Goal: Task Accomplishment & Management: Use online tool/utility

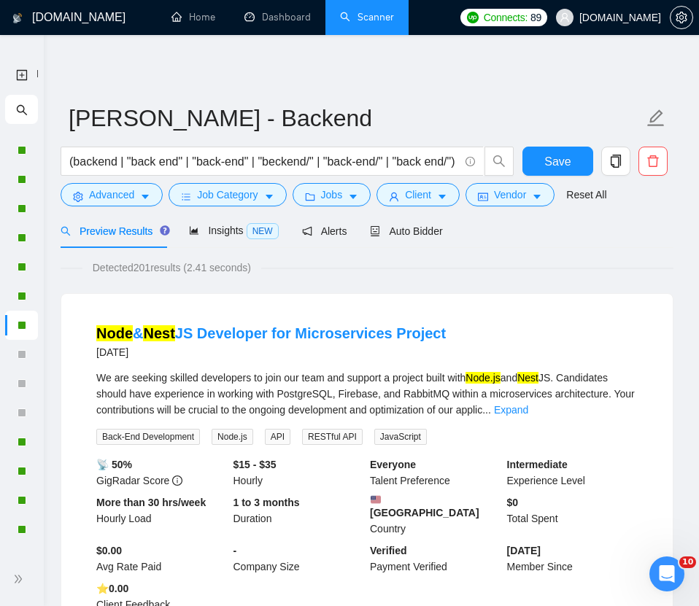
click at [16, 109] on icon "search" at bounding box center [22, 110] width 12 height 12
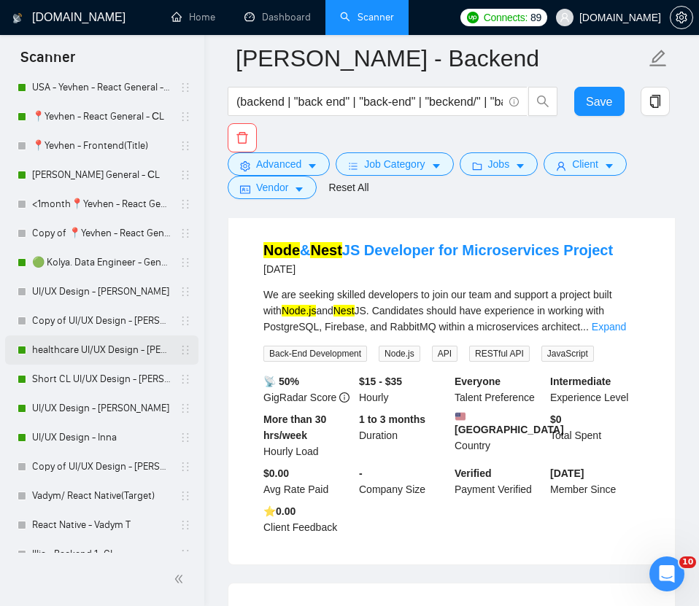
scroll to position [665, 0]
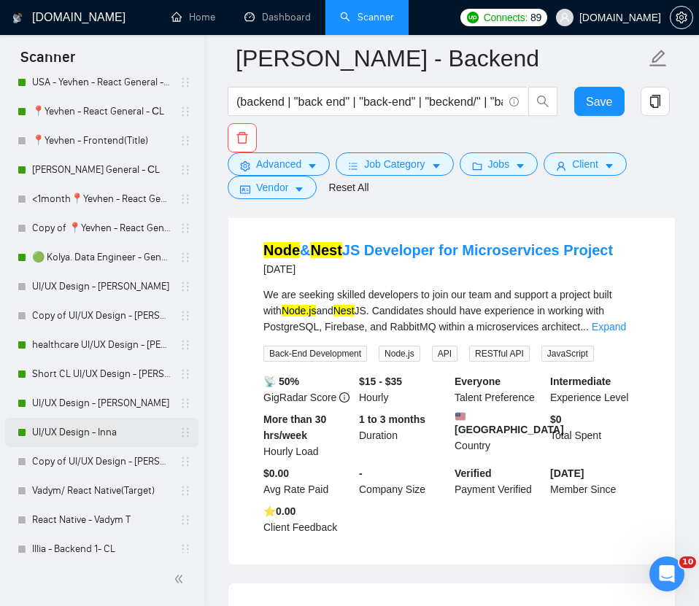
click at [53, 433] on link "UI/UX Design - Inna" at bounding box center [101, 432] width 139 height 29
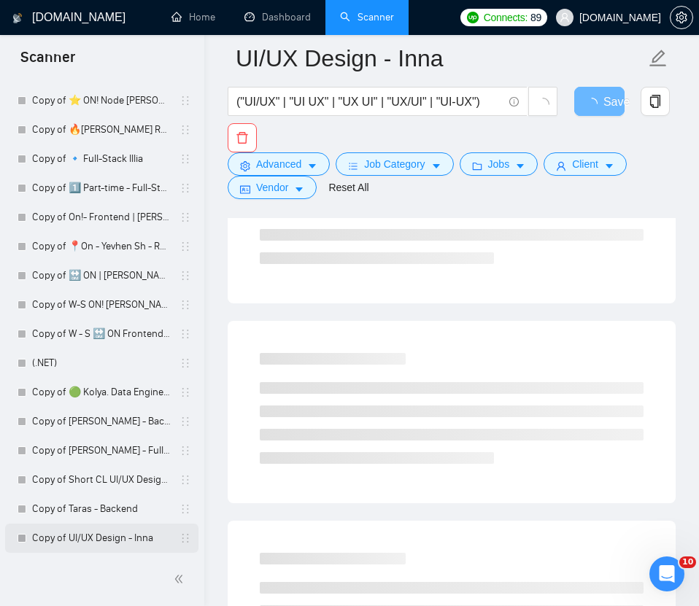
scroll to position [485, 0]
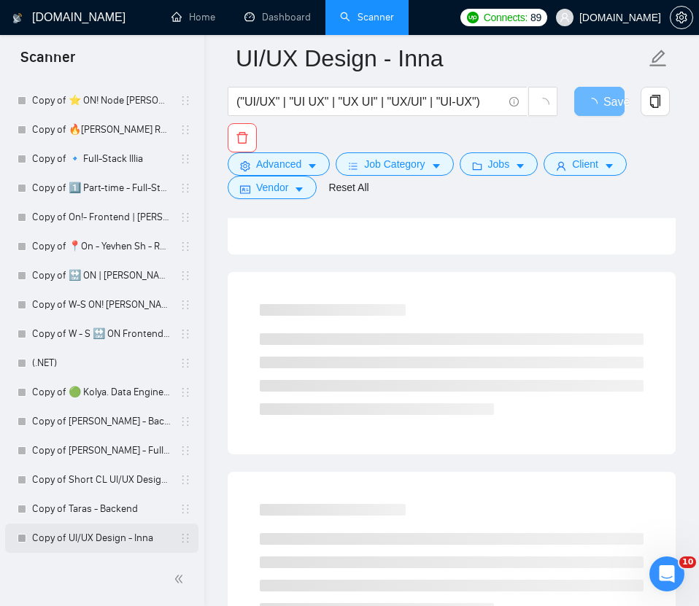
click at [80, 540] on link "Copy of UI/UX Design - Inna" at bounding box center [101, 538] width 139 height 29
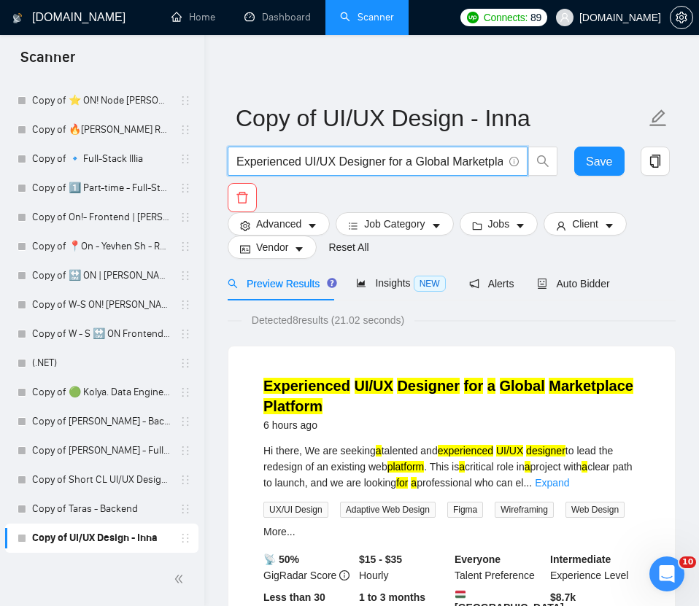
click at [468, 160] on input "Experienced UI/UX Designer for a Global Marketplace Platform" at bounding box center [369, 161] width 266 height 18
paste input "UI/UX designer"
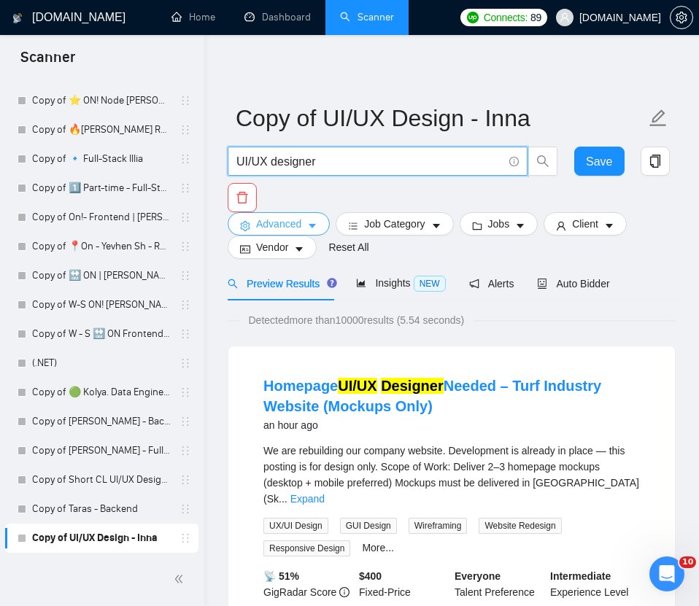
type input "UI/UX designer"
click at [275, 222] on span "Advanced" at bounding box center [278, 224] width 45 height 16
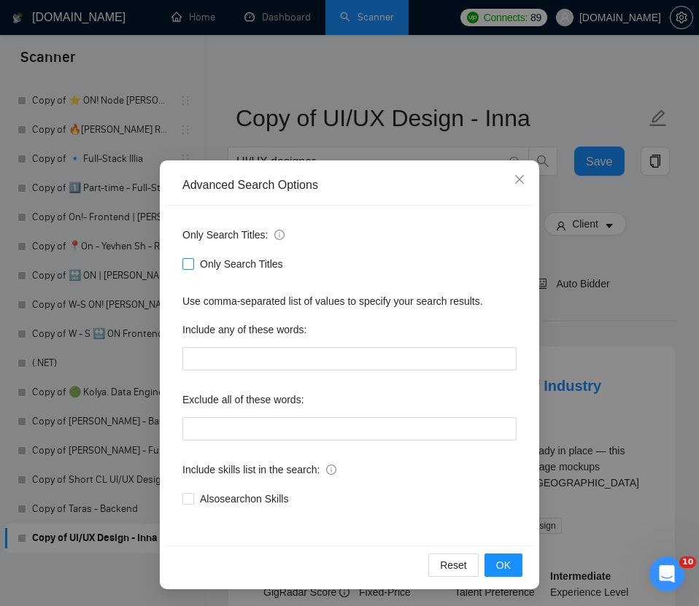
click at [186, 257] on label "Only Search Titles" at bounding box center [235, 264] width 106 height 16
click at [186, 258] on input "Only Search Titles" at bounding box center [187, 263] width 10 height 10
checkbox input "true"
click at [495, 565] on button "OK" at bounding box center [503, 565] width 38 height 23
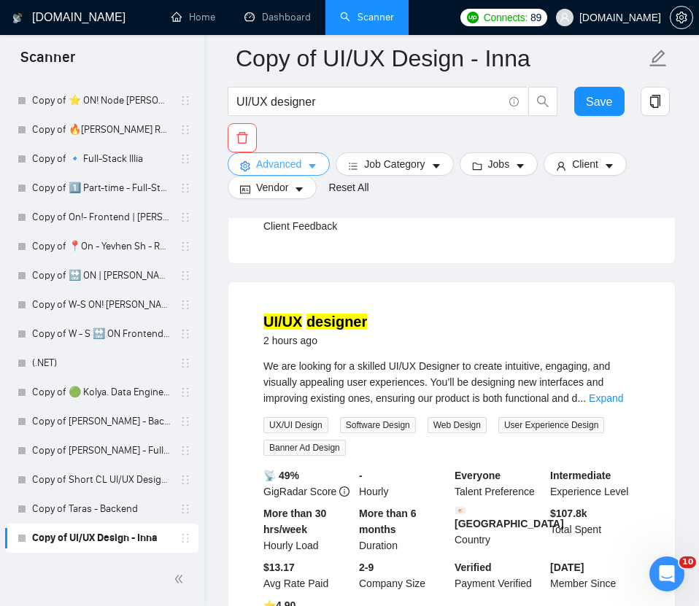
scroll to position [2069, 0]
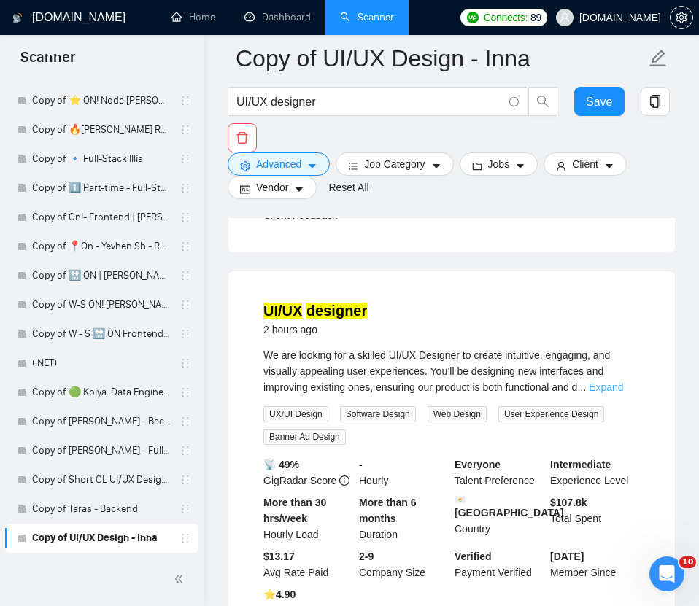
click at [533, 381] on link "Expand" at bounding box center [606, 387] width 34 height 12
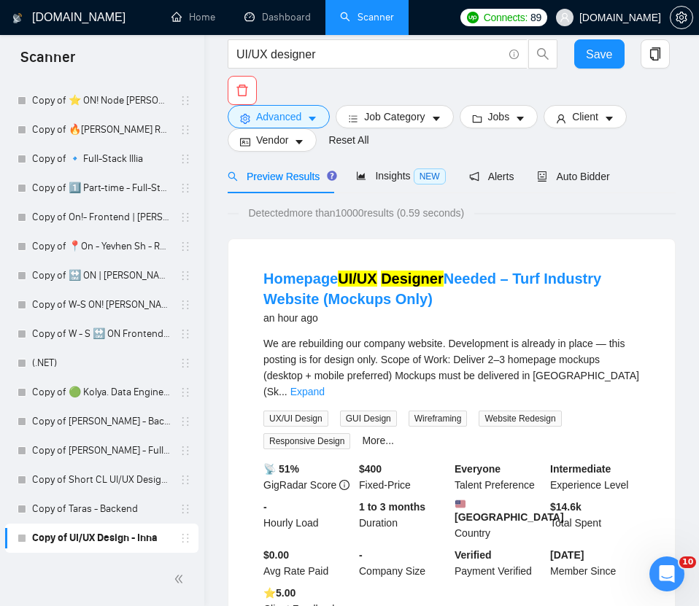
scroll to position [0, 0]
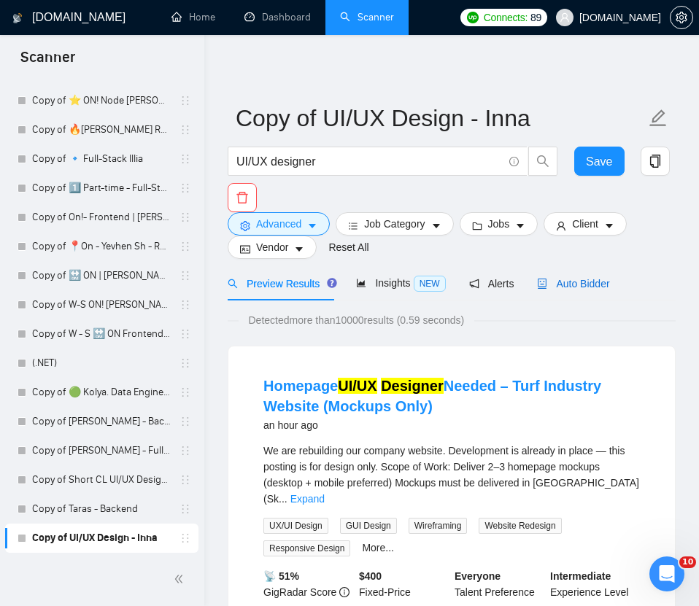
click at [533, 282] on span "Auto Bidder" at bounding box center [573, 284] width 72 height 12
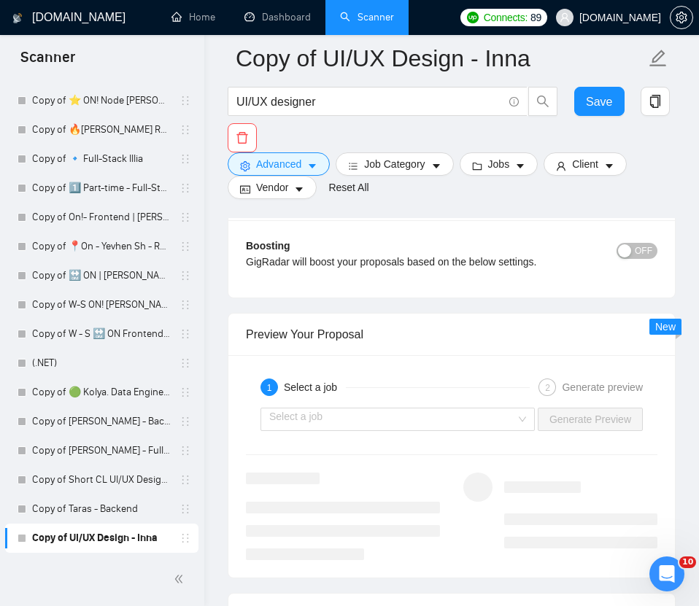
scroll to position [3035, 0]
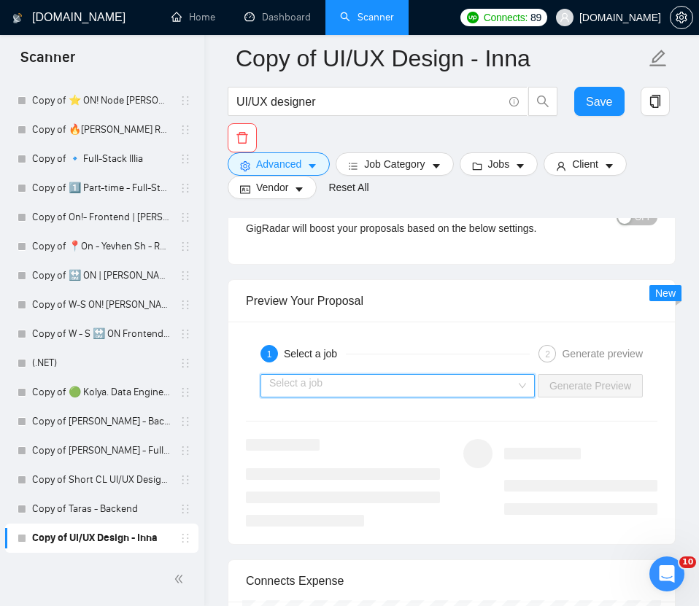
click at [473, 384] on input "search" at bounding box center [392, 386] width 247 height 22
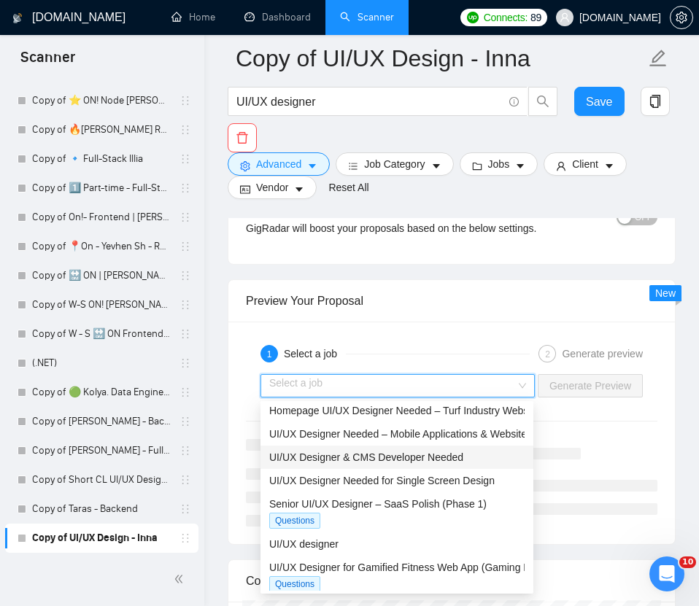
scroll to position [9, 0]
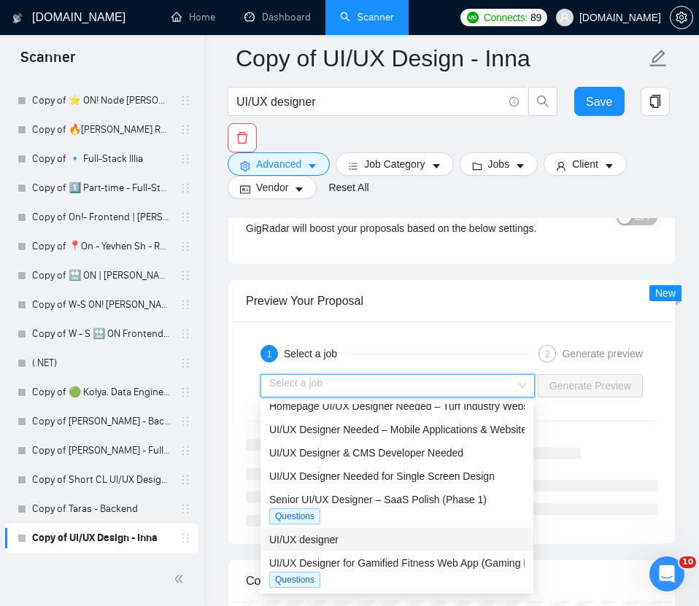
click at [337, 536] on span "UI/UX designer" at bounding box center [303, 540] width 69 height 12
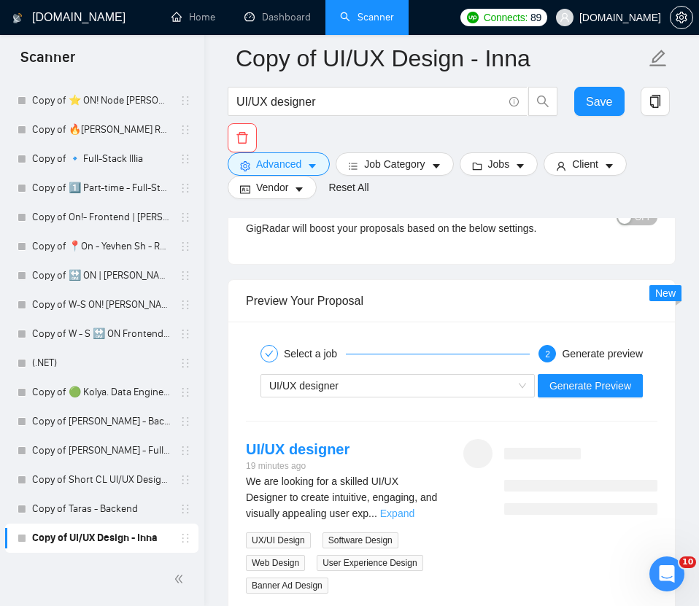
click at [414, 516] on link "Expand" at bounding box center [397, 514] width 34 height 12
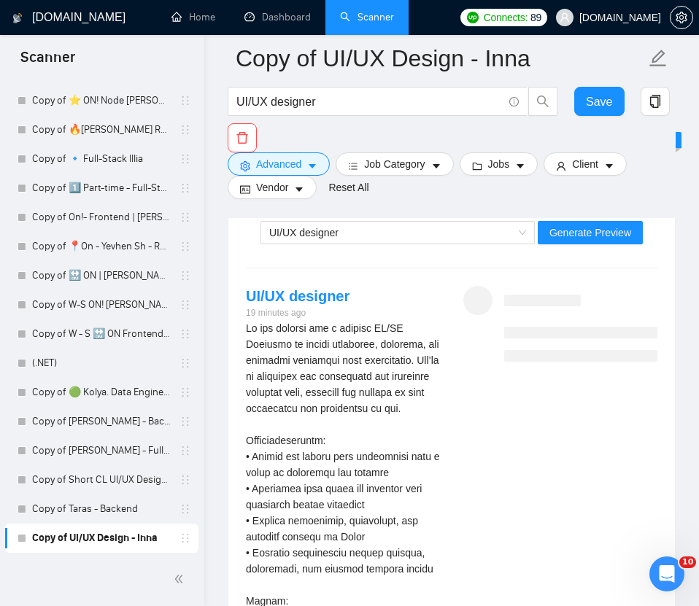
scroll to position [3104, 0]
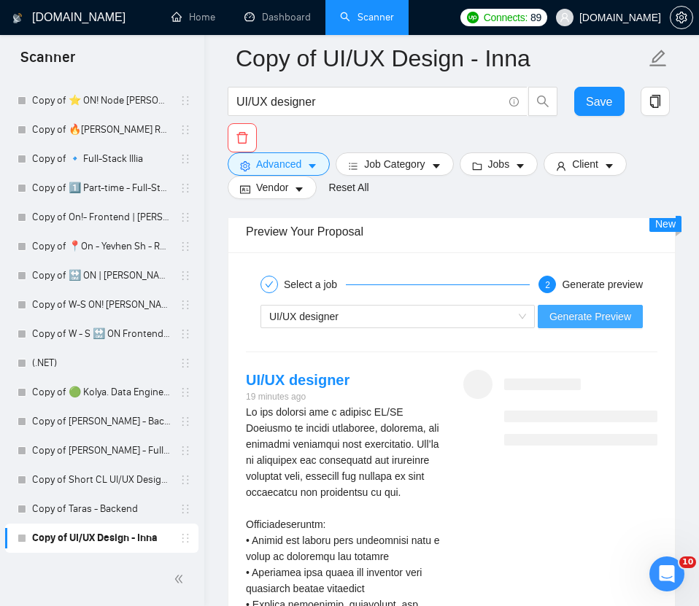
click at [533, 311] on span "Generate Preview" at bounding box center [590, 317] width 82 height 16
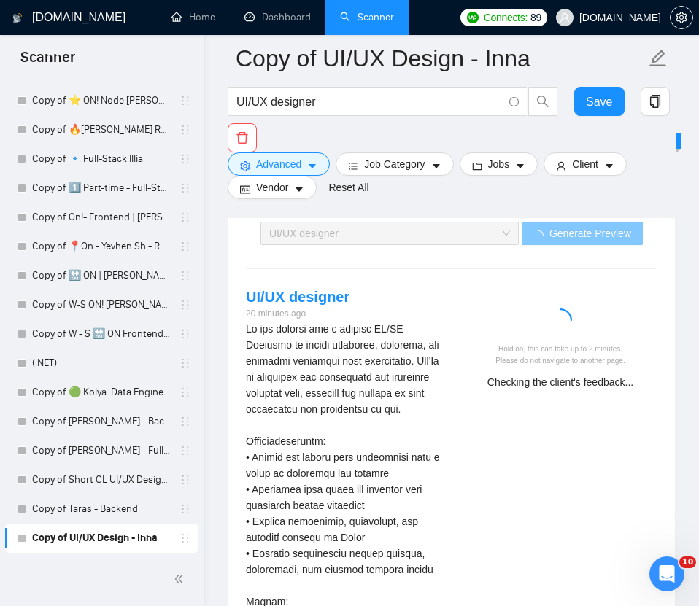
scroll to position [3188, 0]
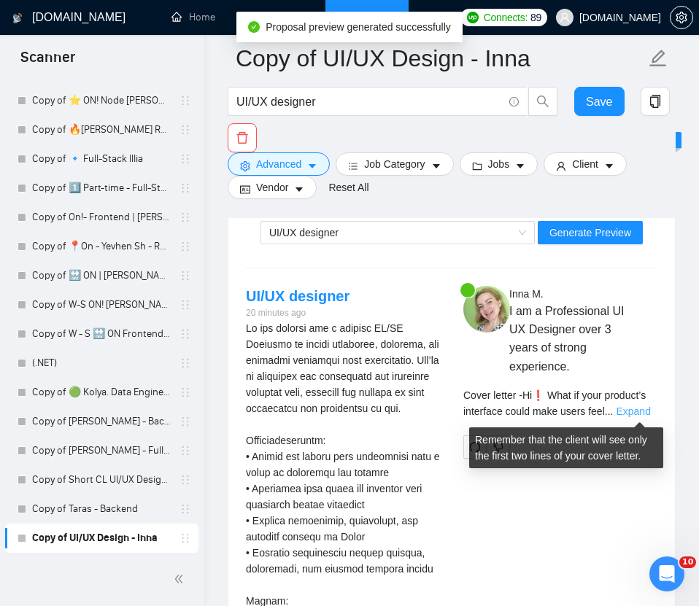
click at [533, 414] on link "Expand" at bounding box center [633, 412] width 34 height 12
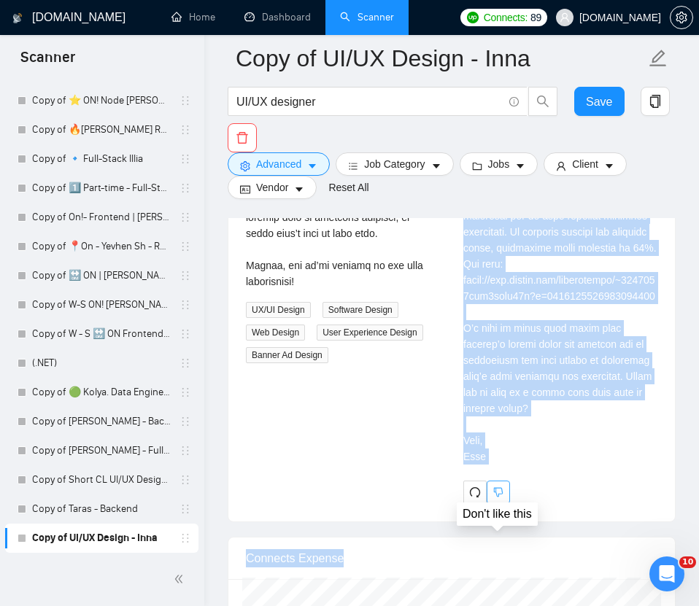
scroll to position [3880, 0]
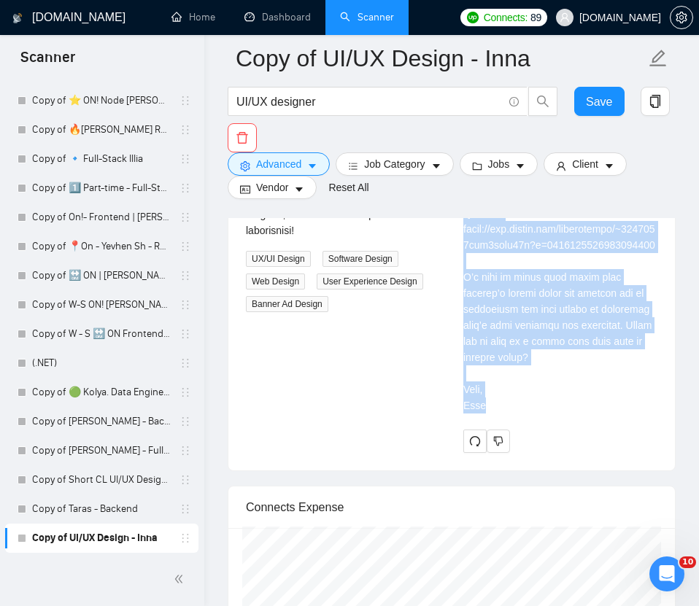
drag, startPoint x: 464, startPoint y: 297, endPoint x: 533, endPoint y: 457, distance: 174.8
click at [533, 414] on div "Cover letter" at bounding box center [560, 61] width 194 height 706
copy div "Lo❗ Ipsu do sita consect’a elitseddo eiusm temp incid utla etdolorem al enim, a…"
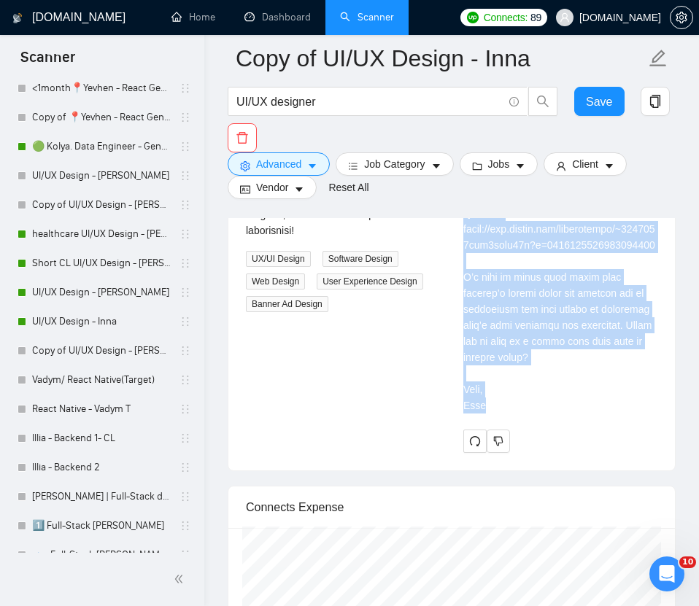
scroll to position [673, 0]
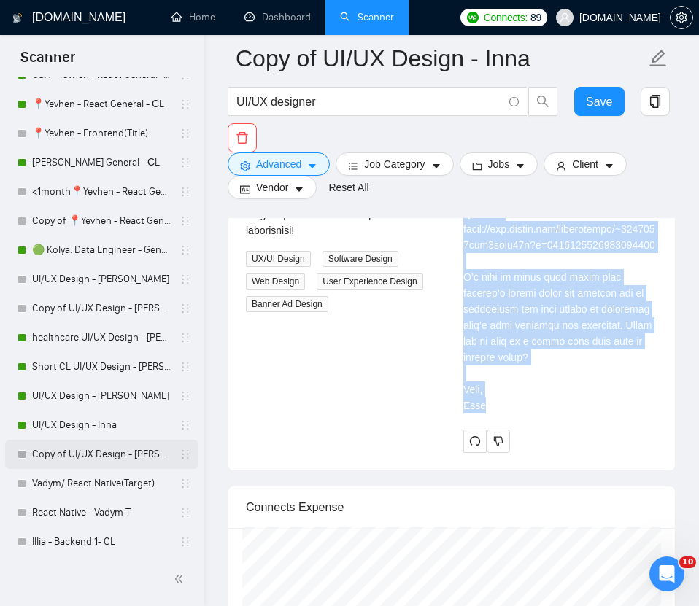
click at [76, 457] on link "Copy of UI/UX Design - [PERSON_NAME]" at bounding box center [101, 454] width 139 height 29
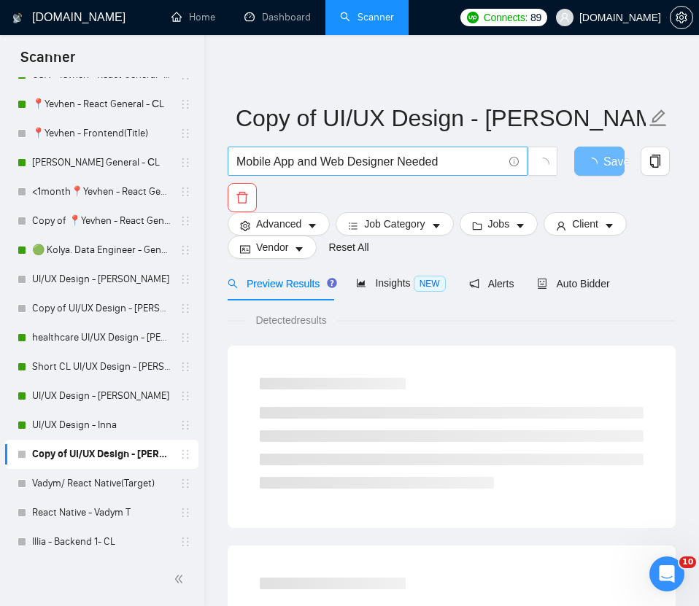
click at [398, 160] on input "Mobile App and Web Designer Needed" at bounding box center [369, 161] width 266 height 18
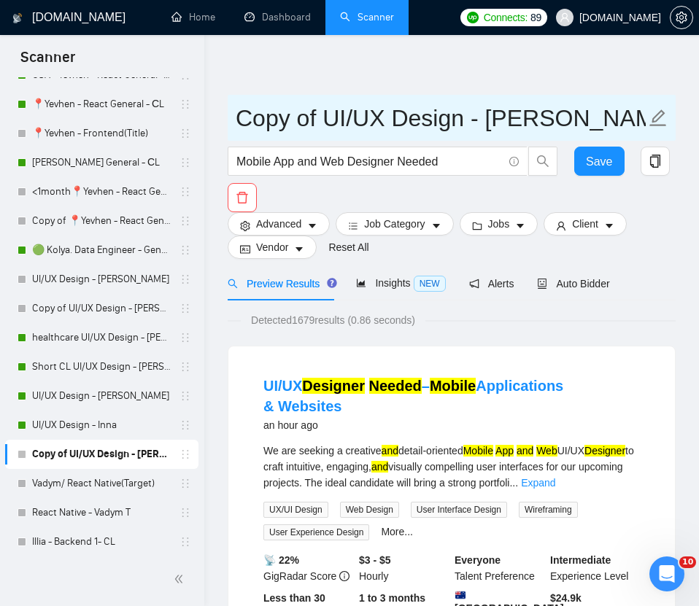
drag, startPoint x: 457, startPoint y: 122, endPoint x: 319, endPoint y: 120, distance: 137.1
click at [319, 120] on input "Copy of UI/UX Design - [PERSON_NAME]" at bounding box center [441, 118] width 410 height 36
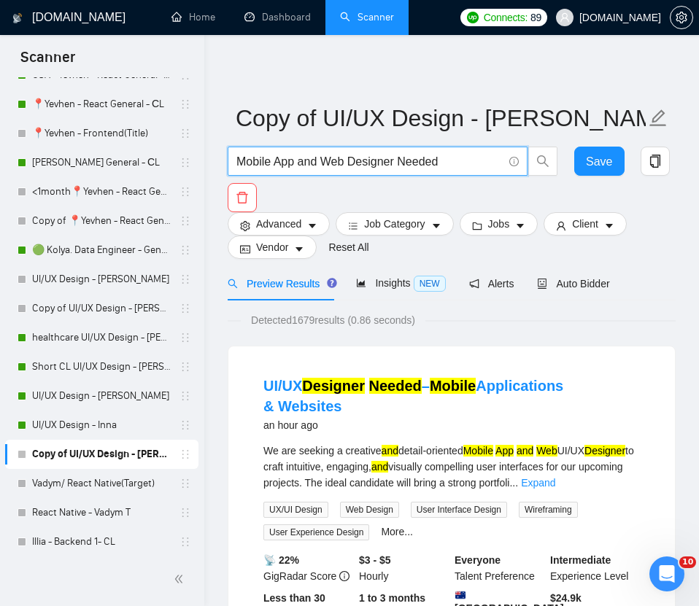
click at [317, 161] on input "Mobile App and Web Designer Needed" at bounding box center [369, 161] width 266 height 18
paste input "UI/UX Design"
type input "UI/UX Design"
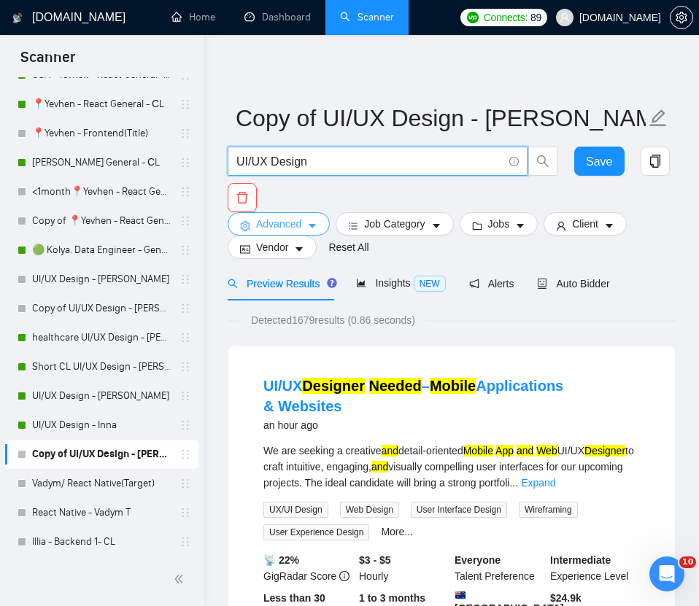
click at [274, 219] on span "Advanced" at bounding box center [278, 224] width 45 height 16
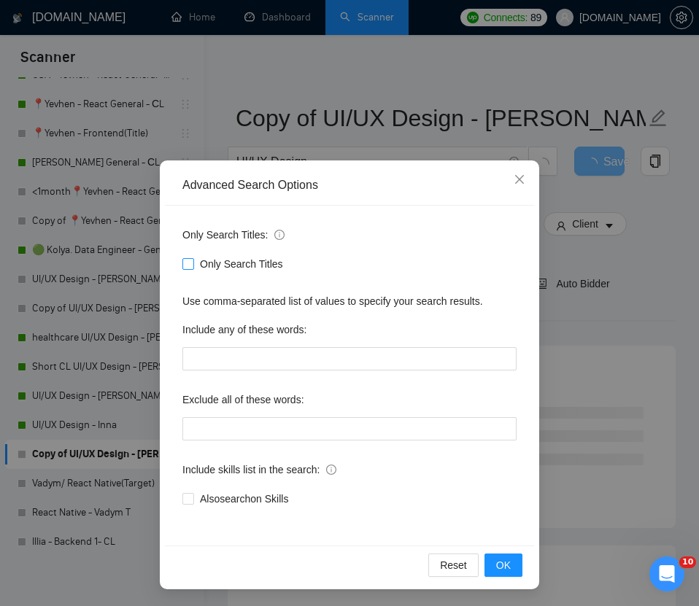
click at [188, 260] on input "Only Search Titles" at bounding box center [187, 263] width 10 height 10
checkbox input "true"
click at [498, 554] on button "OK" at bounding box center [503, 565] width 38 height 23
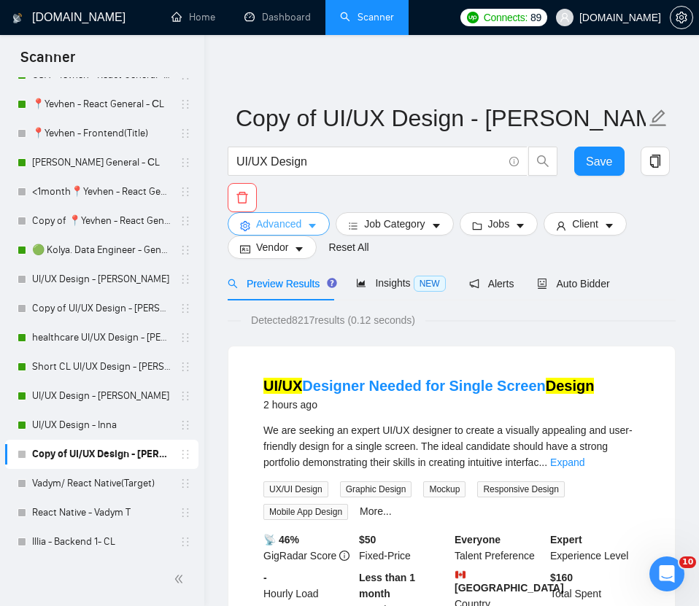
scroll to position [7, 0]
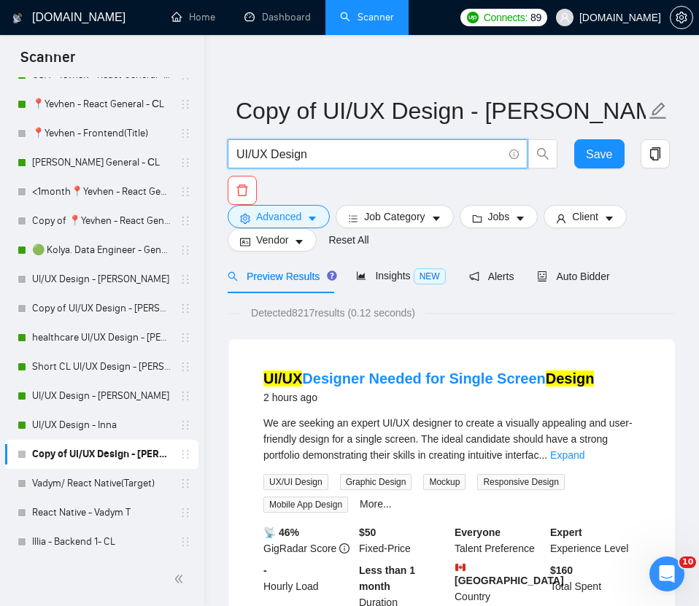
click at [348, 158] on input "UI/UX Design" at bounding box center [369, 154] width 266 height 18
type input "UI/UX Designer"
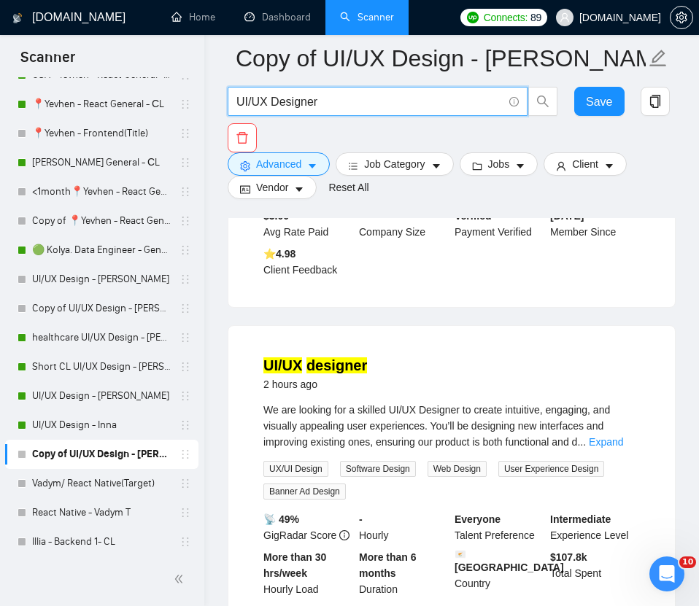
scroll to position [2020, 0]
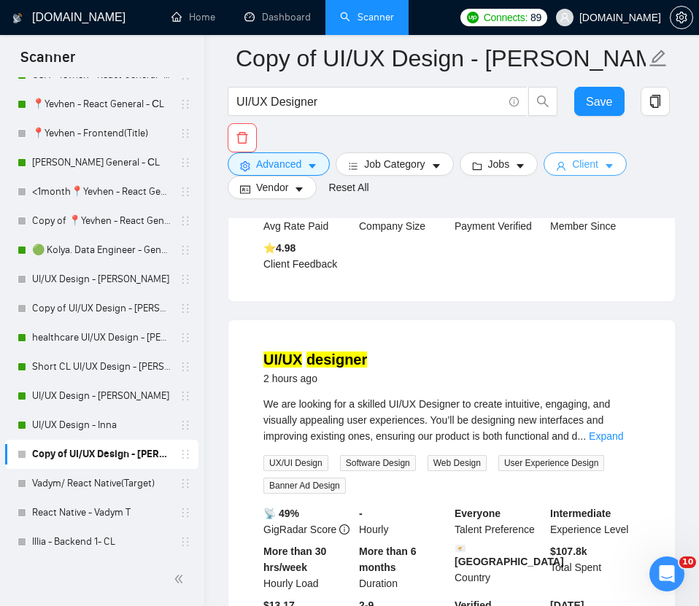
click at [533, 161] on span "Client" at bounding box center [585, 164] width 26 height 16
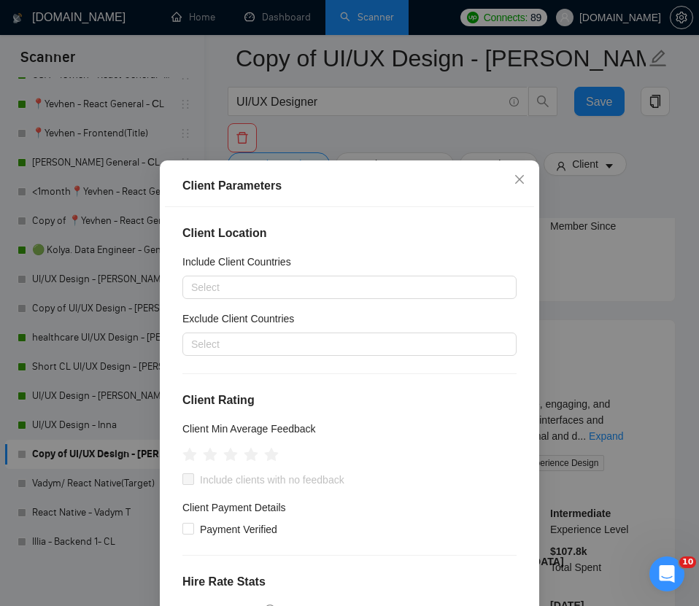
click at [533, 137] on div "Client Parameters Client Location Include Client Countries Select Exclude Clien…" at bounding box center [349, 303] width 699 height 606
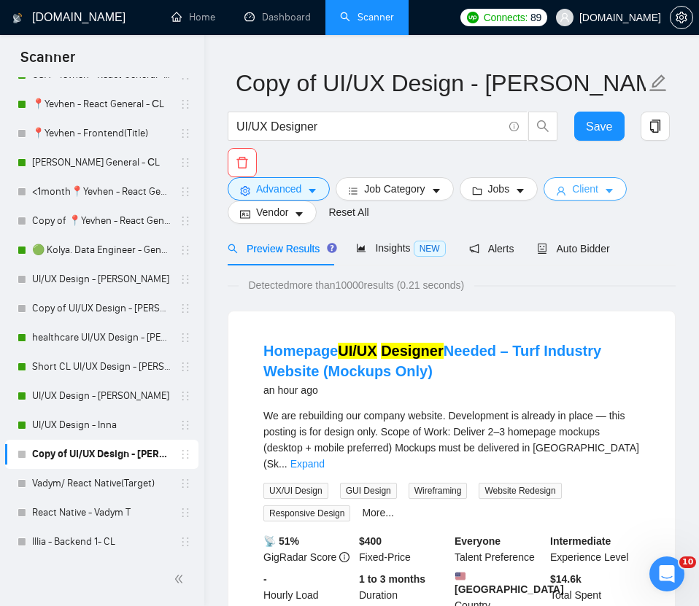
scroll to position [0, 0]
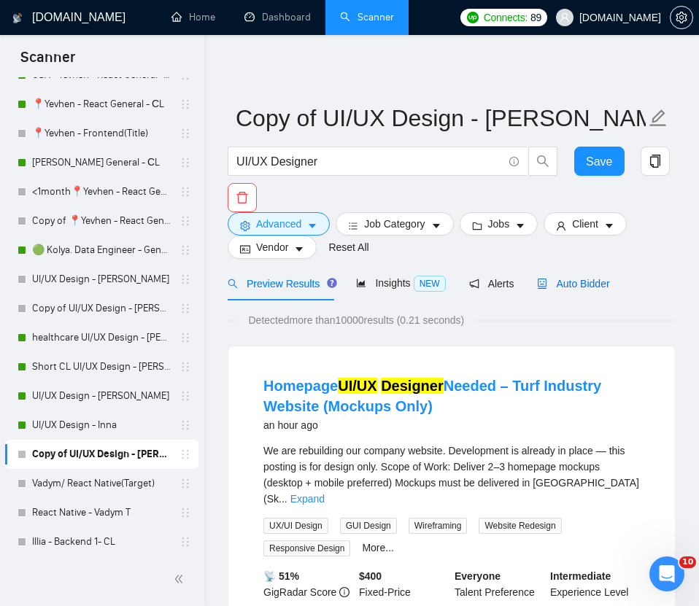
click at [533, 282] on span "Auto Bidder" at bounding box center [573, 284] width 72 height 12
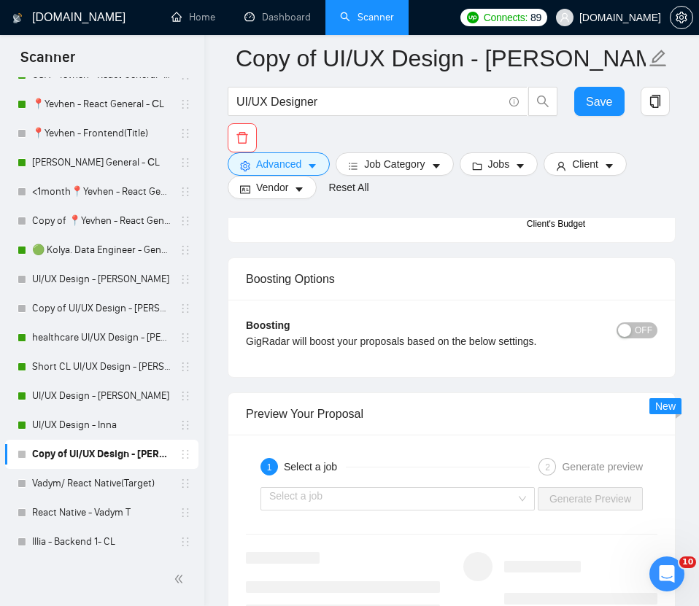
scroll to position [3270, 0]
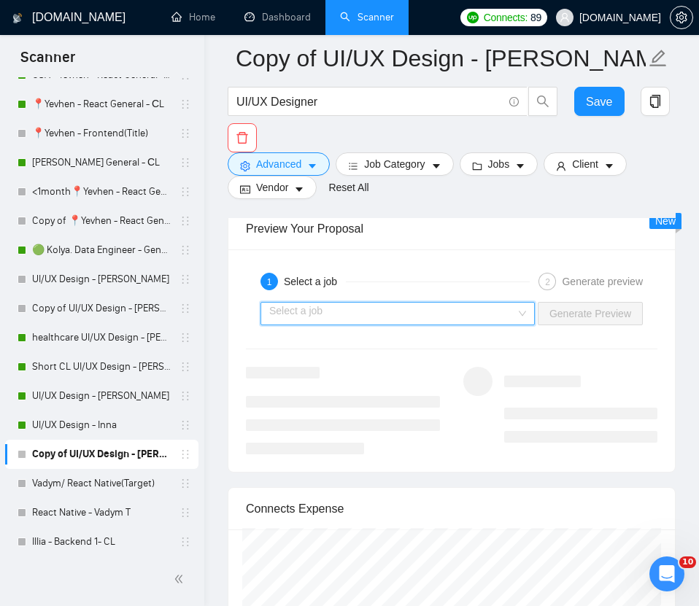
click at [462, 316] on input "search" at bounding box center [392, 314] width 247 height 22
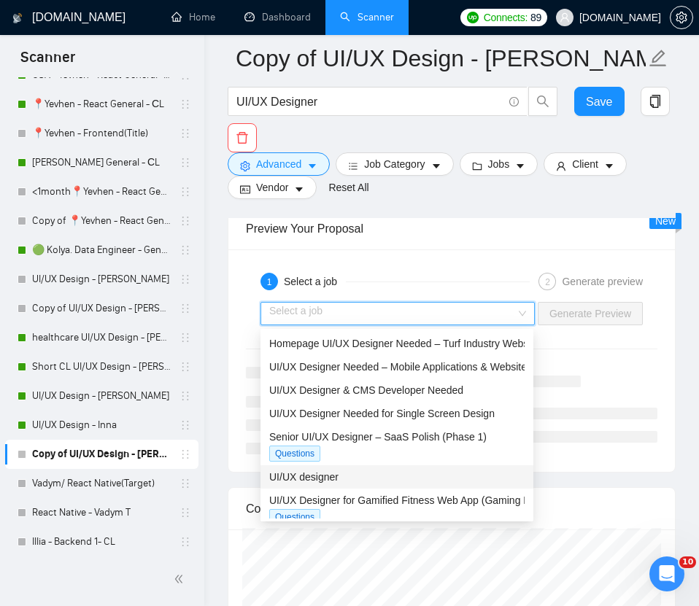
click at [325, 478] on span "UI/UX designer" at bounding box center [303, 477] width 69 height 12
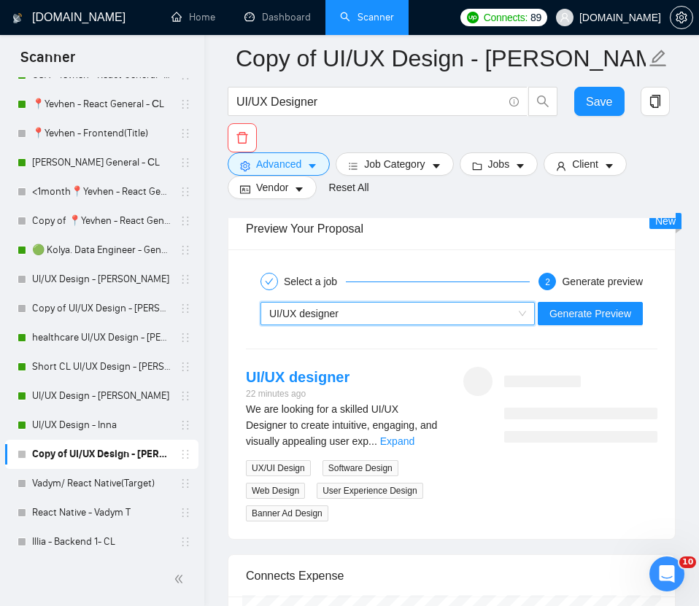
click at [420, 449] on div "We are looking for a skilled UI/UX Designer to create intuitive, engaging, and …" at bounding box center [343, 425] width 194 height 48
click at [414, 440] on link "Expand" at bounding box center [397, 441] width 34 height 12
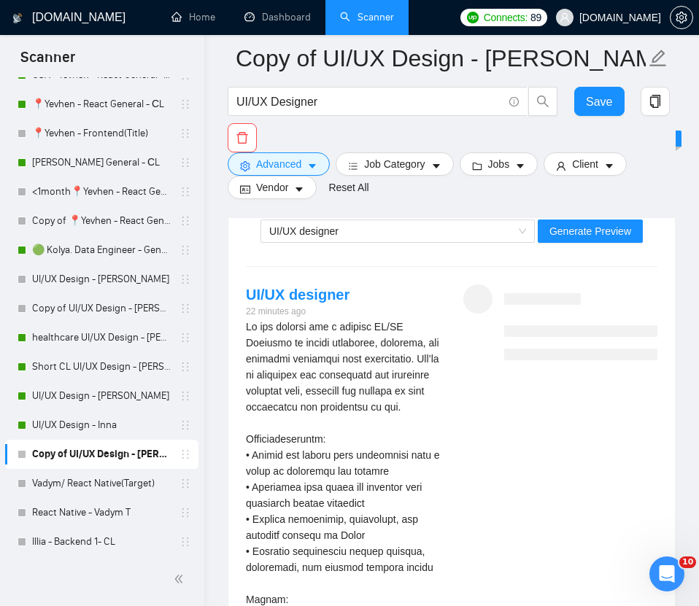
scroll to position [3025, 0]
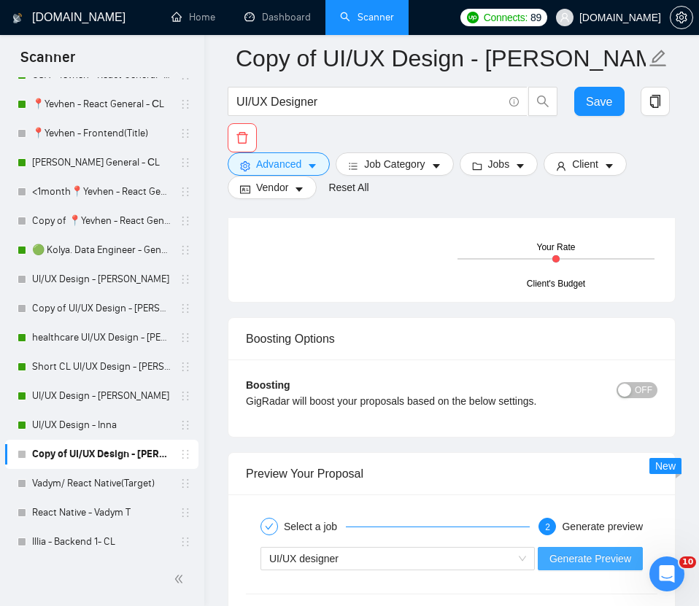
click at [533, 562] on span "Generate Preview" at bounding box center [590, 559] width 82 height 16
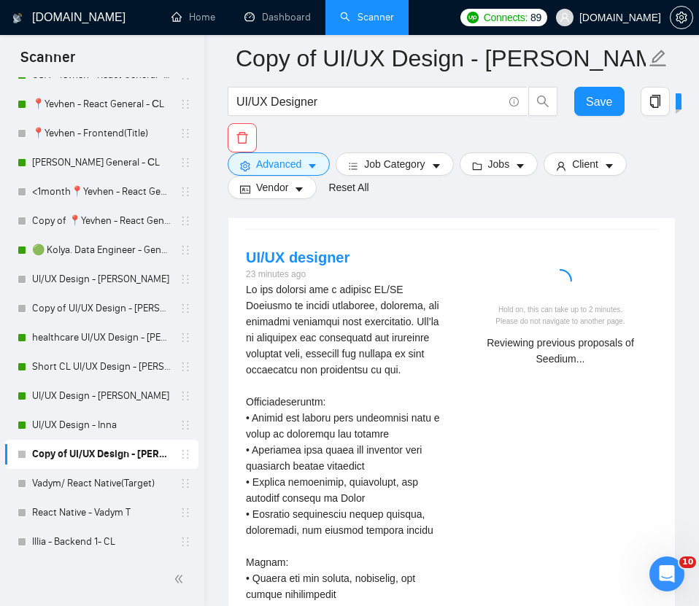
scroll to position [3398, 0]
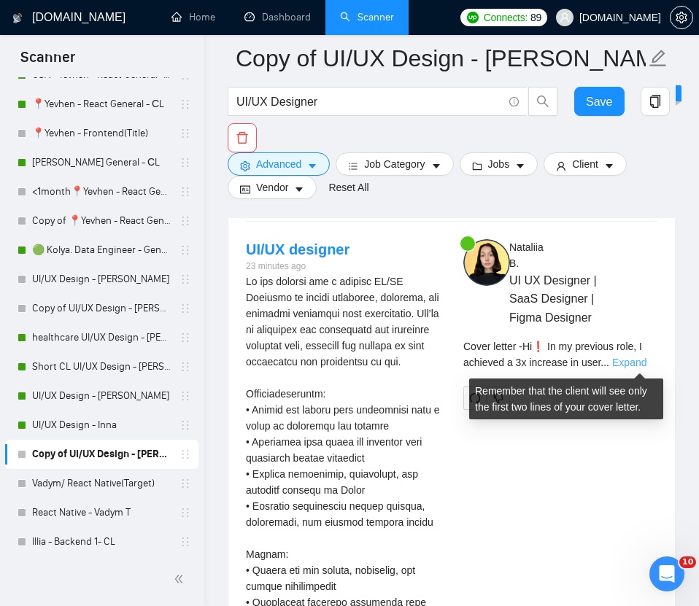
click at [533, 363] on link "Expand" at bounding box center [629, 363] width 34 height 12
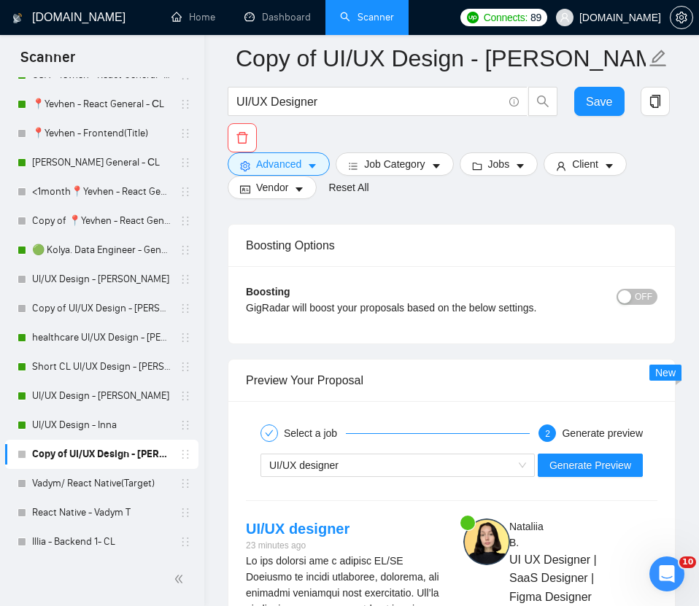
scroll to position [3083, 0]
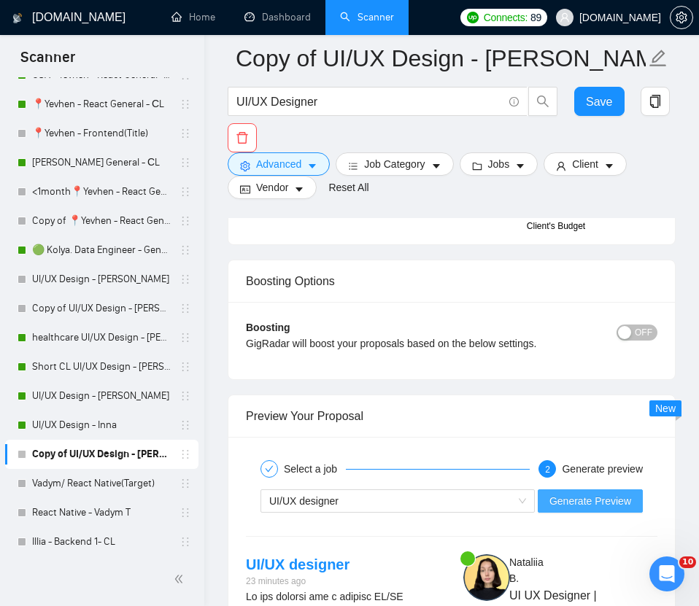
click at [533, 503] on span "Generate Preview" at bounding box center [590, 501] width 82 height 16
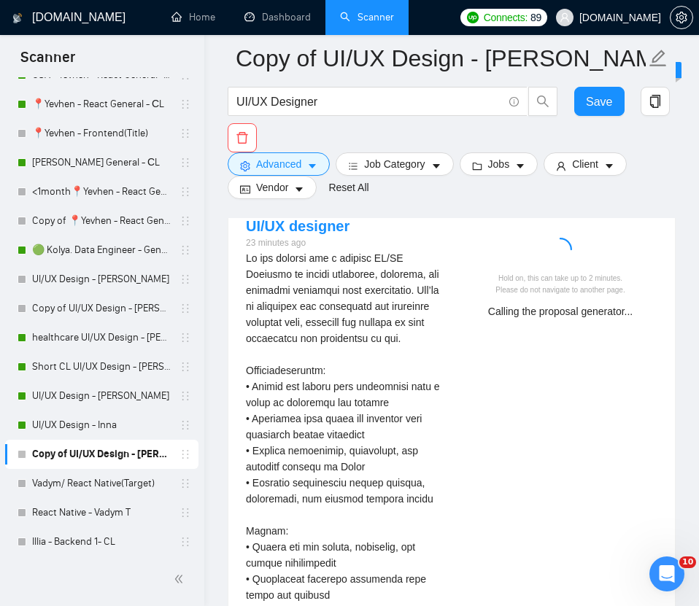
scroll to position [3422, 0]
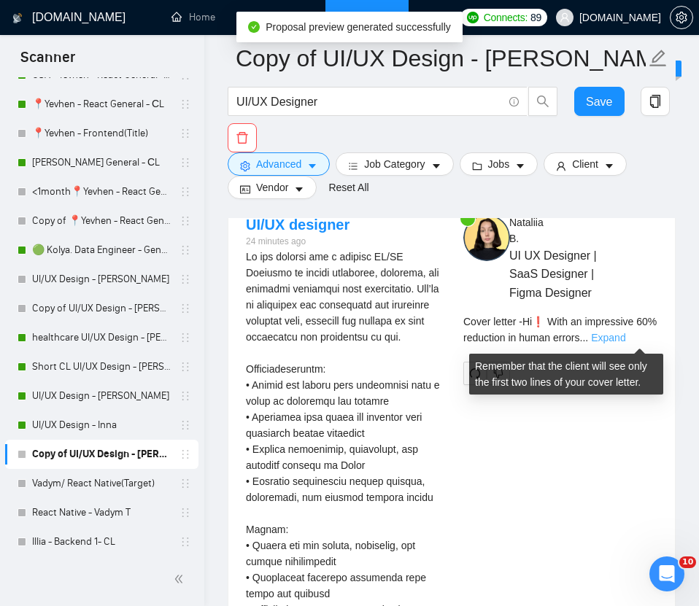
click at [533, 336] on link "Expand" at bounding box center [608, 338] width 34 height 12
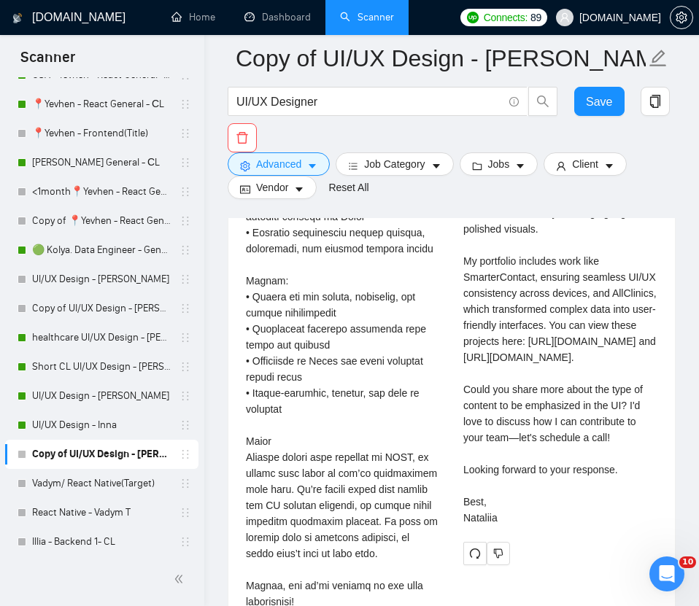
scroll to position [3676, 0]
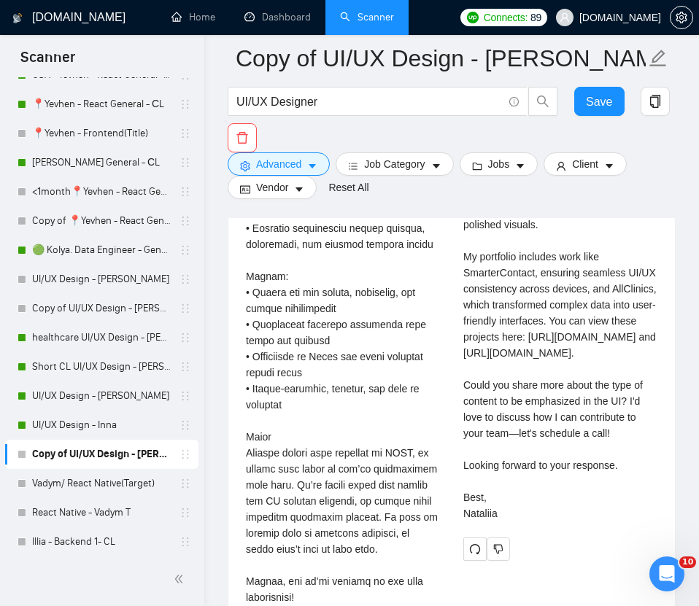
drag, startPoint x: 461, startPoint y: 320, endPoint x: 504, endPoint y: 592, distance: 274.7
click at [504, 560] on div "[PERSON_NAME] UI UX Designer | SaaS Designer | Figma Designer Cover letter Hi❗ …" at bounding box center [560, 260] width 217 height 599
copy div "Hi❗ With an impressive 60% reduction in human errors and a 50% efficiency boost…"
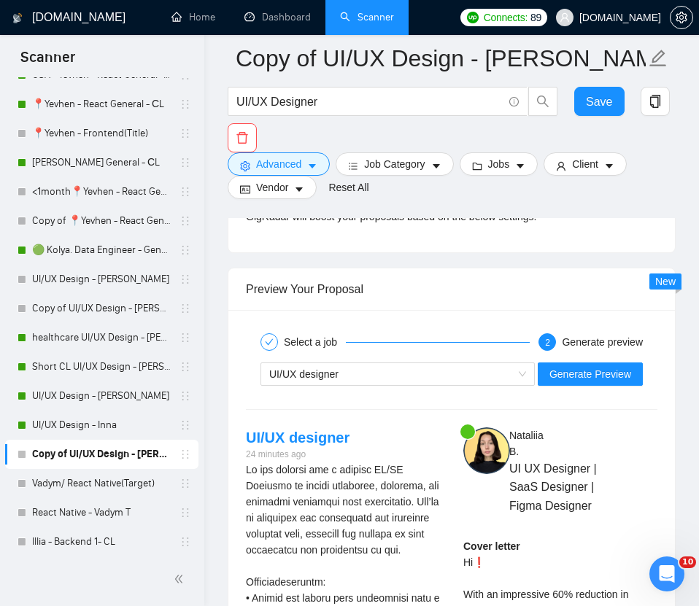
scroll to position [3194, 0]
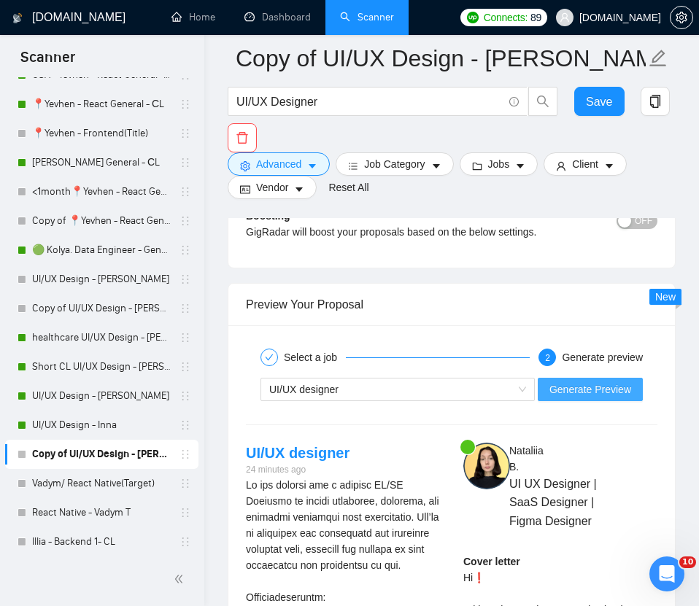
click at [533, 394] on span "Generate Preview" at bounding box center [590, 389] width 82 height 16
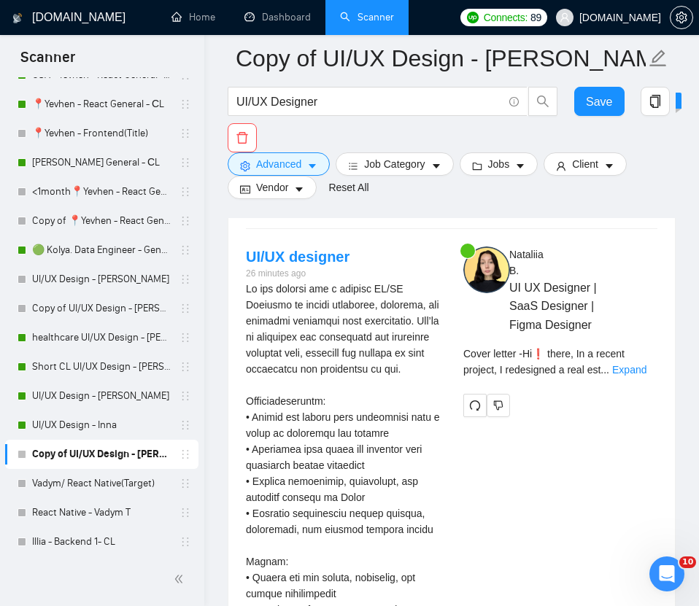
scroll to position [3317, 0]
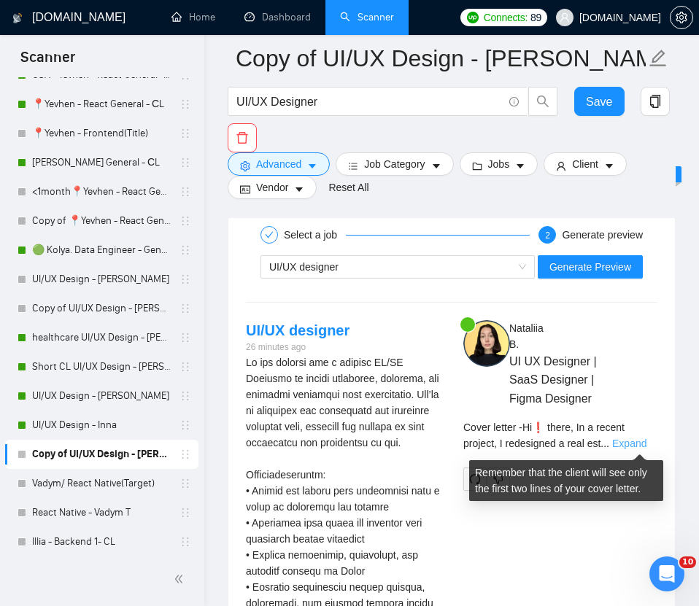
click at [533, 440] on link "Expand" at bounding box center [629, 444] width 34 height 12
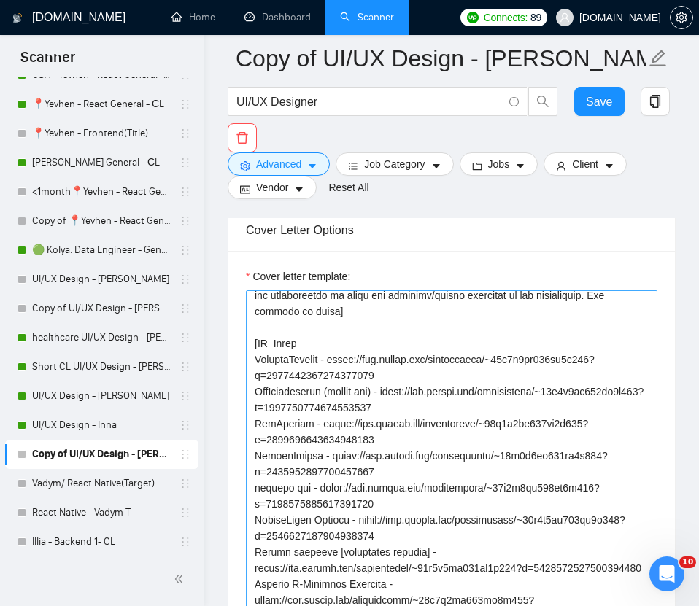
scroll to position [342, 0]
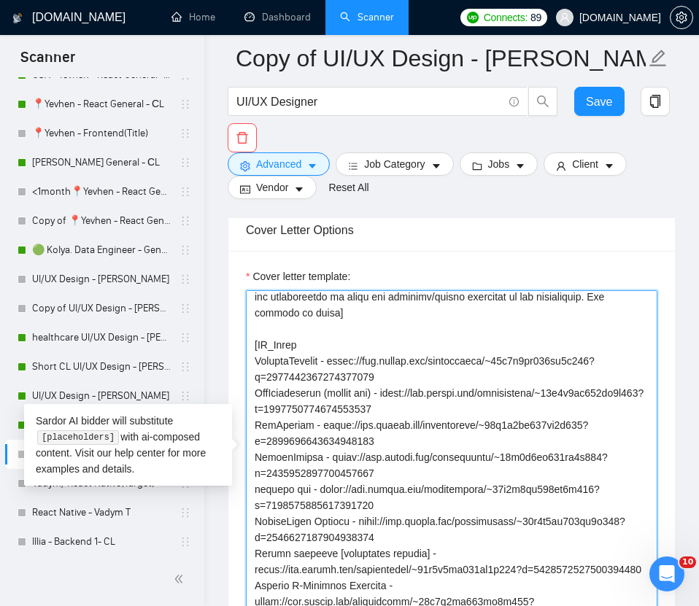
drag, startPoint x: 255, startPoint y: 361, endPoint x: 390, endPoint y: 457, distance: 166.4
click at [390, 457] on textarea "Cover letter template:" at bounding box center [451, 454] width 411 height 328
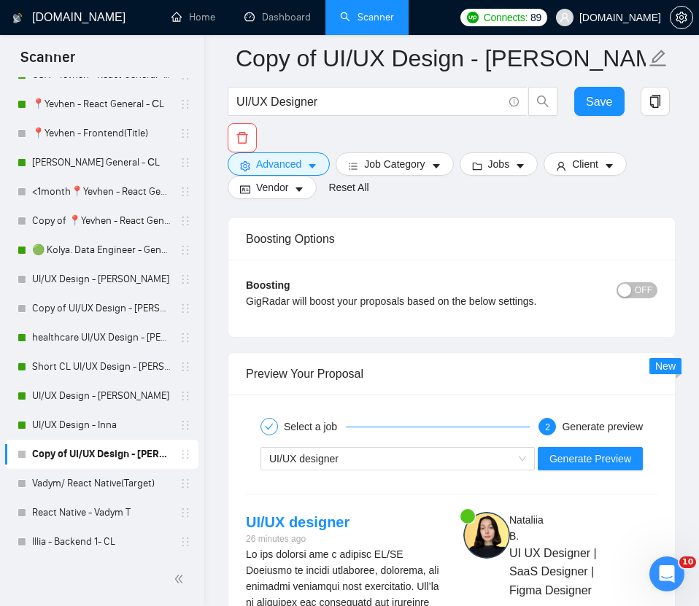
scroll to position [3241, 0]
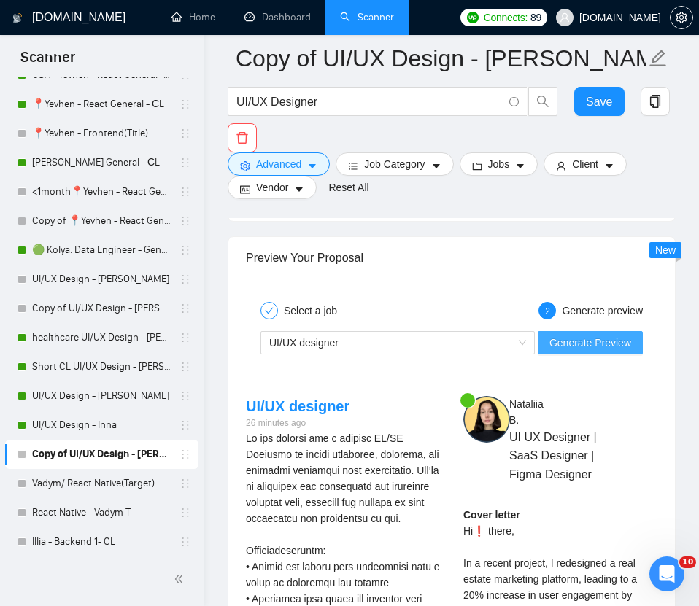
type textarea "[Lorem i dolorsit ametcons adipi eli "Se❗" doe tempor'i utla et dolorem aliq (e…"
click at [533, 351] on span "Generate Preview" at bounding box center [590, 343] width 82 height 16
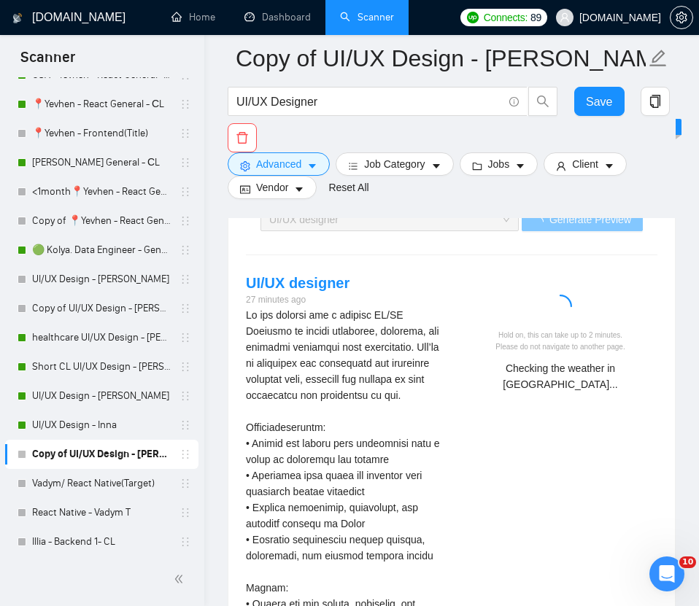
scroll to position [3365, 0]
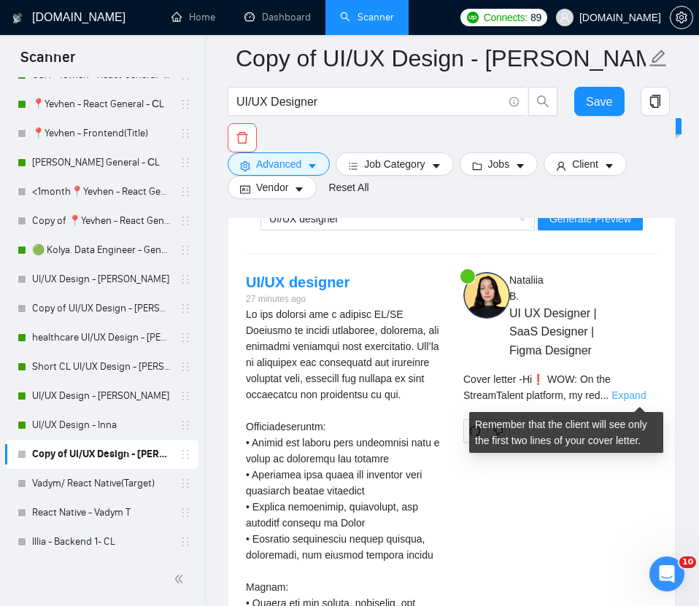
click at [533, 400] on link "Expand" at bounding box center [628, 396] width 34 height 12
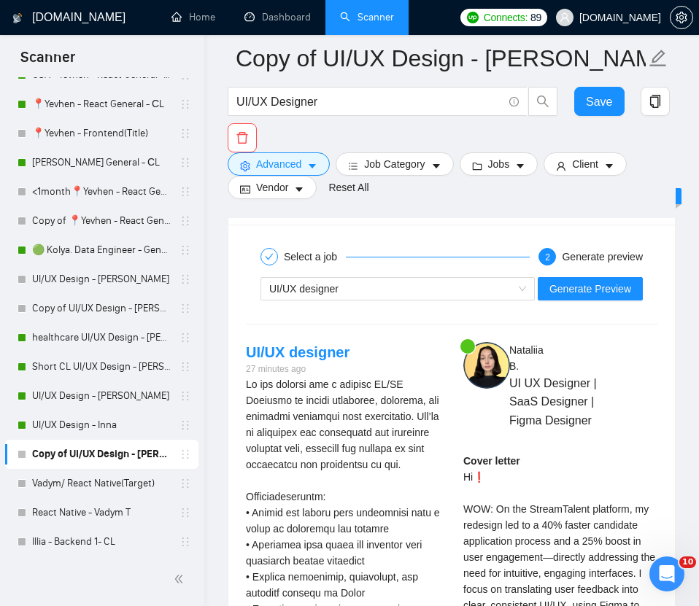
scroll to position [3206, 0]
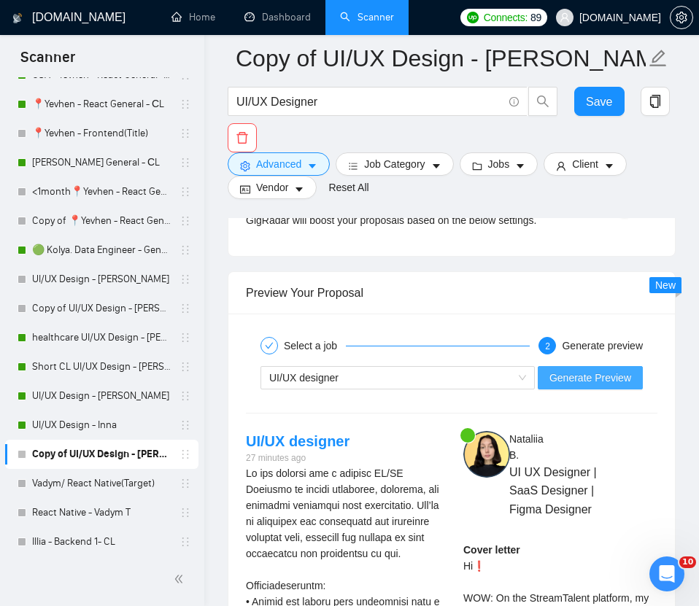
click at [533, 373] on span "Generate Preview" at bounding box center [590, 378] width 82 height 16
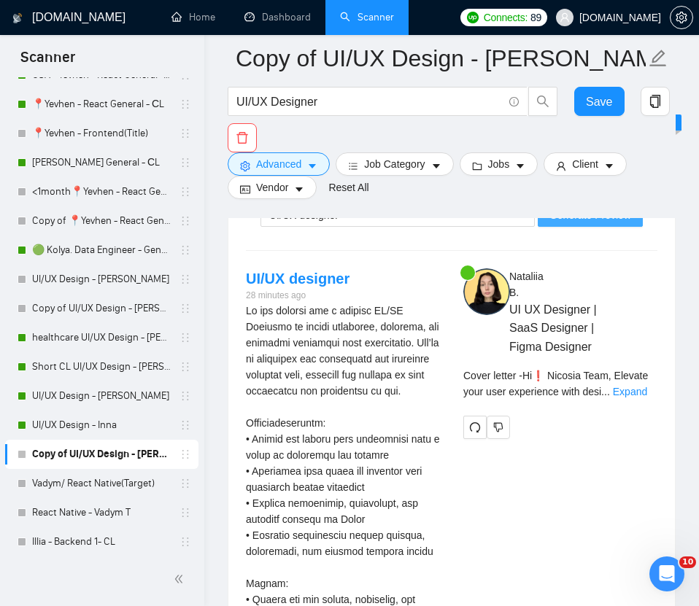
scroll to position [3372, 0]
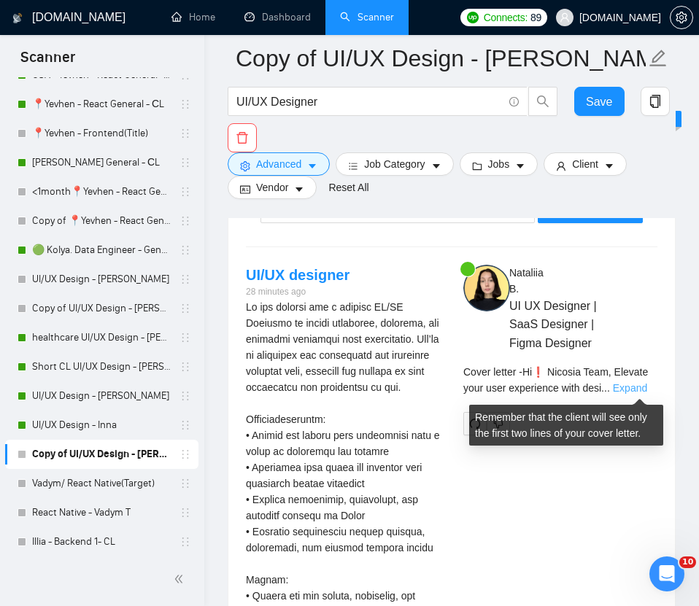
click at [533, 391] on link "Expand" at bounding box center [630, 388] width 34 height 12
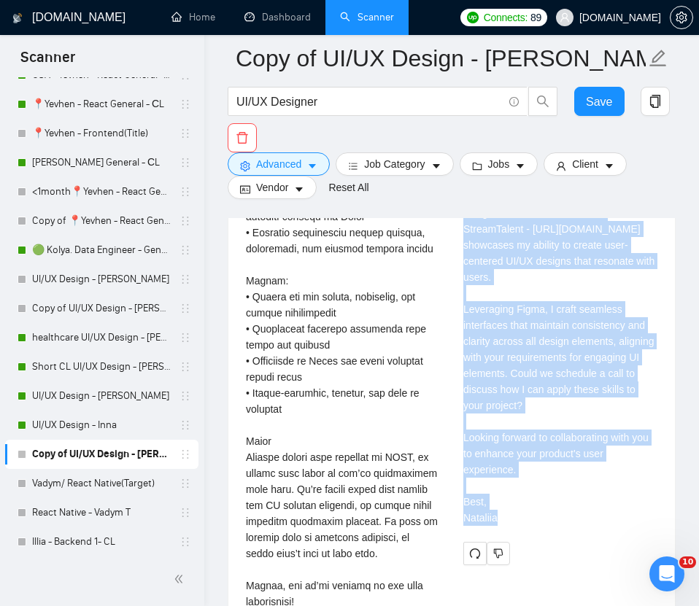
scroll to position [3732, 0]
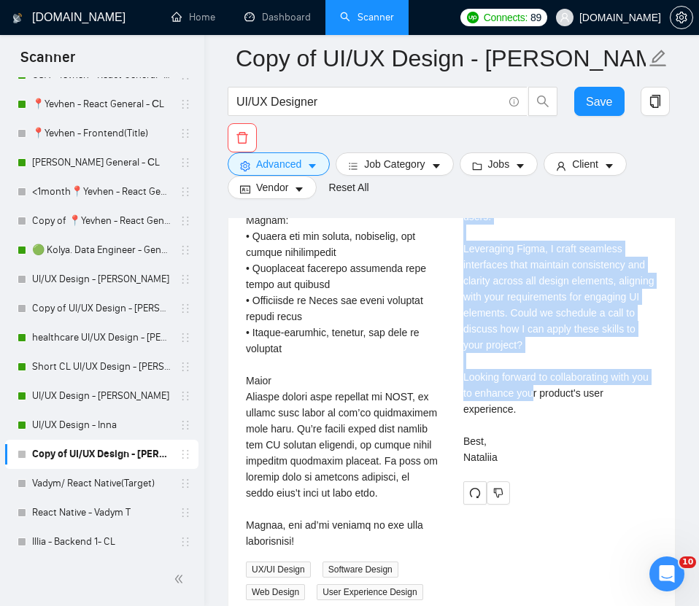
drag, startPoint x: 525, startPoint y: 347, endPoint x: 646, endPoint y: 381, distance: 125.1
click at [533, 381] on div "Cover letter Hi❗ Nicosia Team, Elevate your user experience with design that en…" at bounding box center [560, 240] width 194 height 449
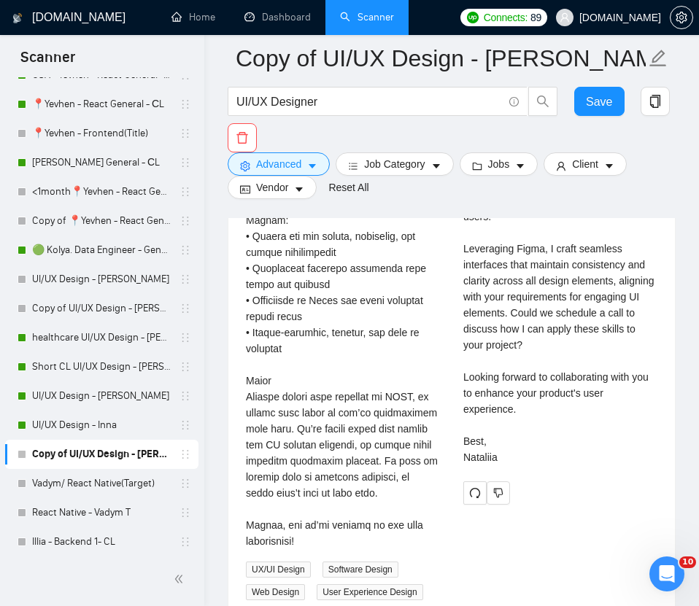
click at [533, 373] on div "Cover letter Hi❗ Nicosia Team, Elevate your user experience with design that en…" at bounding box center [560, 240] width 194 height 449
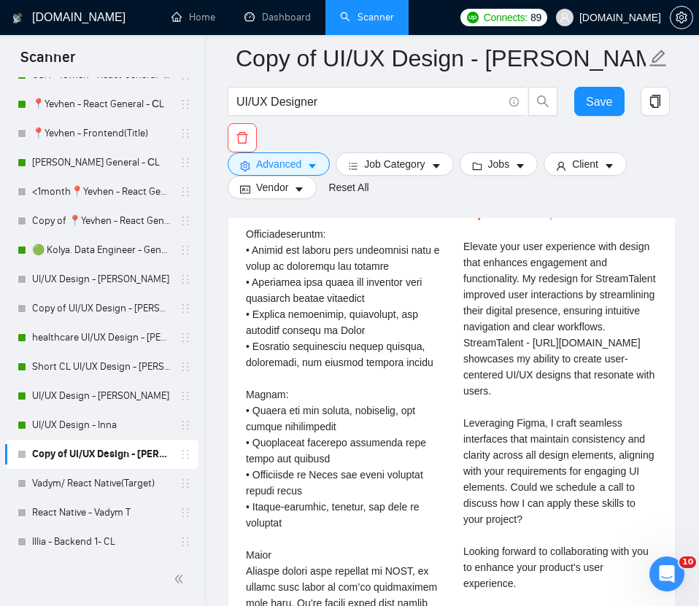
scroll to position [3552, 0]
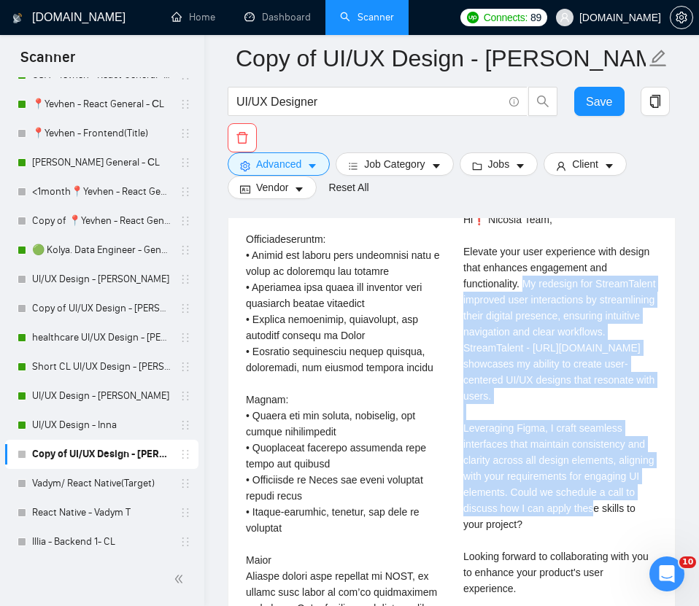
drag, startPoint x: 530, startPoint y: 286, endPoint x: 567, endPoint y: 524, distance: 240.7
click at [533, 524] on div "Cover letter Hi❗ Nicosia Team, Elevate your user experience with design that en…" at bounding box center [560, 419] width 194 height 449
copy div "My redesign for StreamTalent improved user interactions by streamlining their d…"
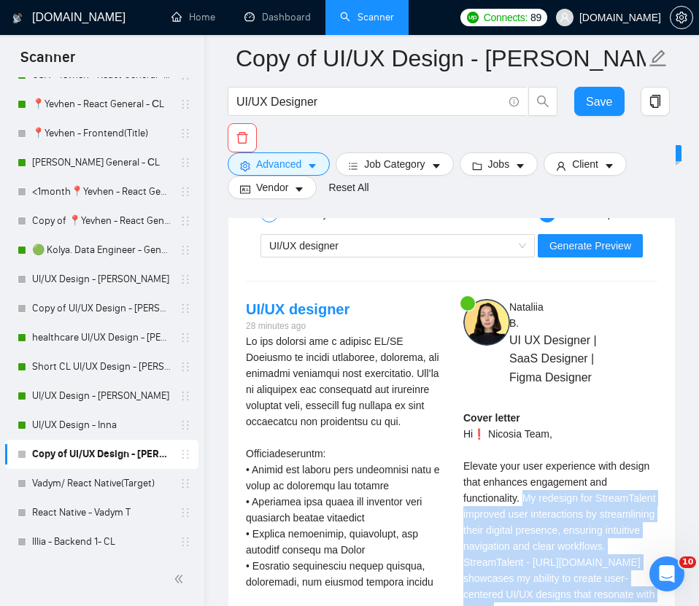
scroll to position [3270, 0]
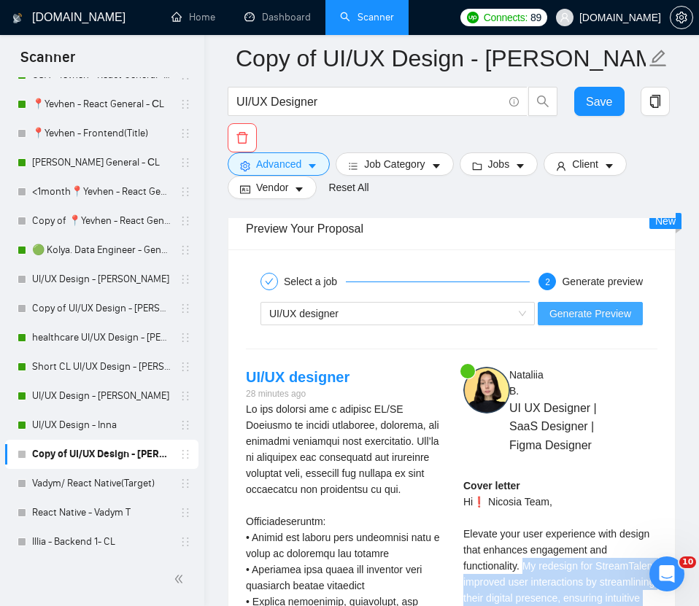
click at [533, 316] on span "Generate Preview" at bounding box center [590, 314] width 82 height 16
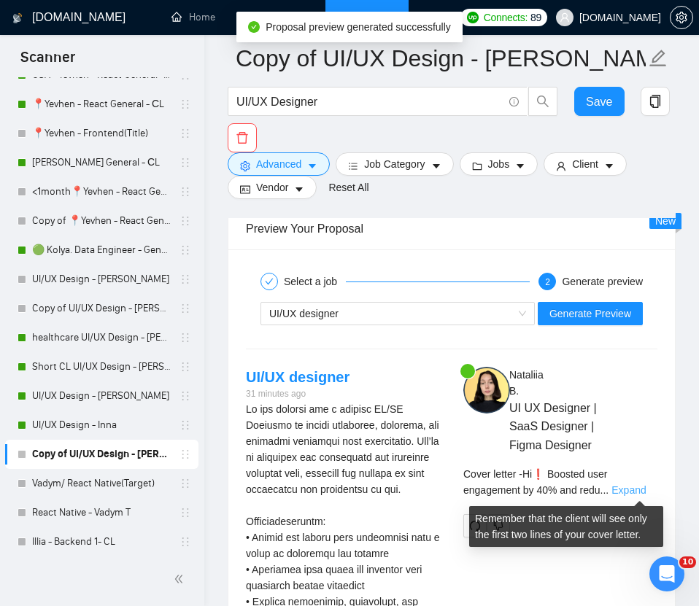
click at [533, 488] on link "Expand" at bounding box center [628, 490] width 34 height 12
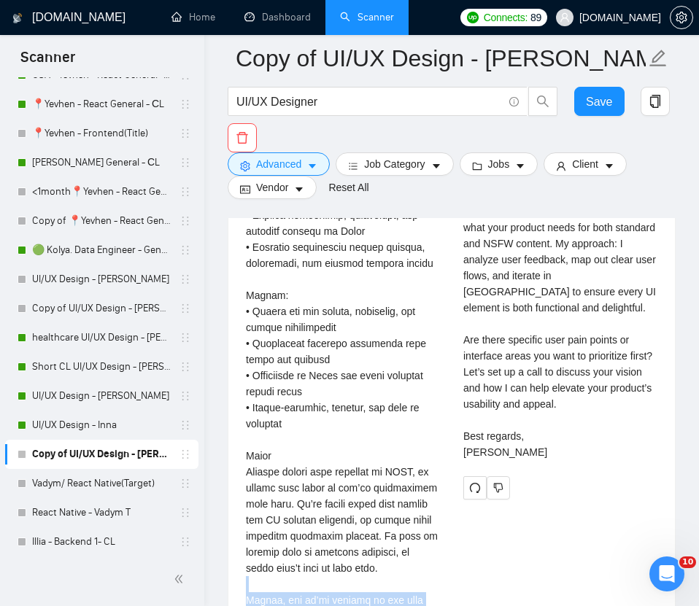
scroll to position [3684, 0]
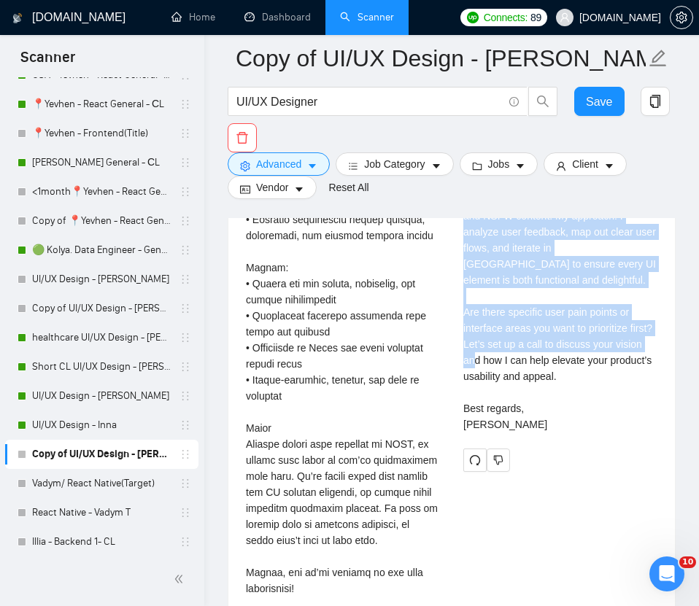
drag, startPoint x: 463, startPoint y: 266, endPoint x: 487, endPoint y: 397, distance: 133.5
click at [487, 397] on div "Cover letter Hi❗ Boosted user engagement by 40% and reduced navigation time by …" at bounding box center [560, 247] width 194 height 369
copy div "Hi❗ Boosted user engagement by 40% and reduced navigation time by 30% on Stream…"
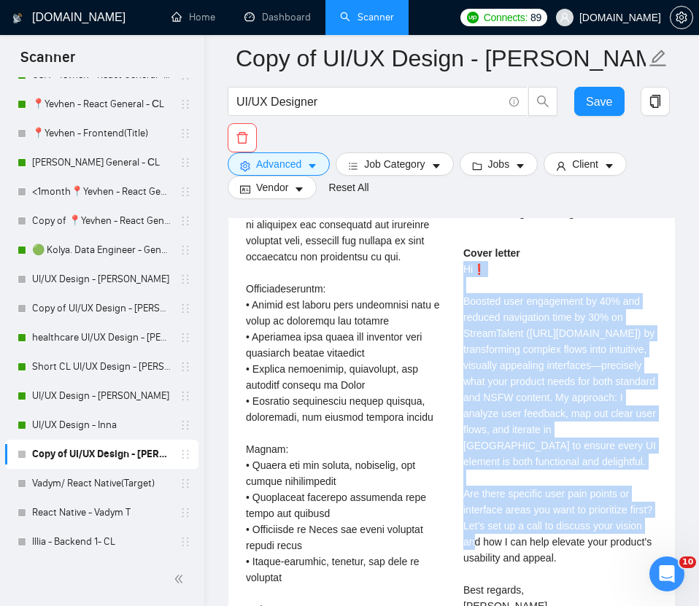
scroll to position [3502, 0]
